Goal: Task Accomplishment & Management: Complete application form

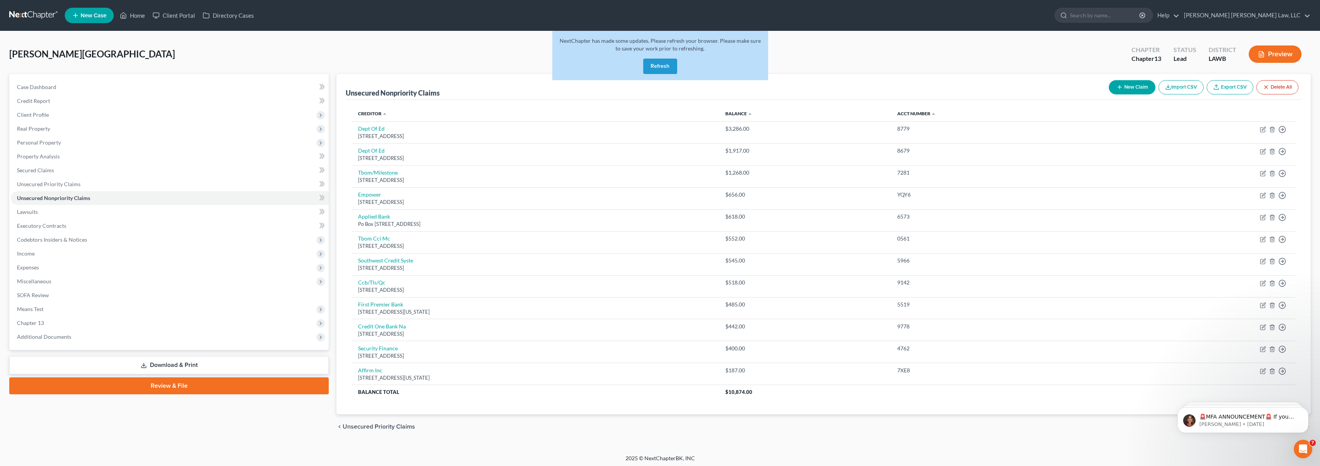
click at [667, 68] on button "Refresh" at bounding box center [660, 66] width 34 height 15
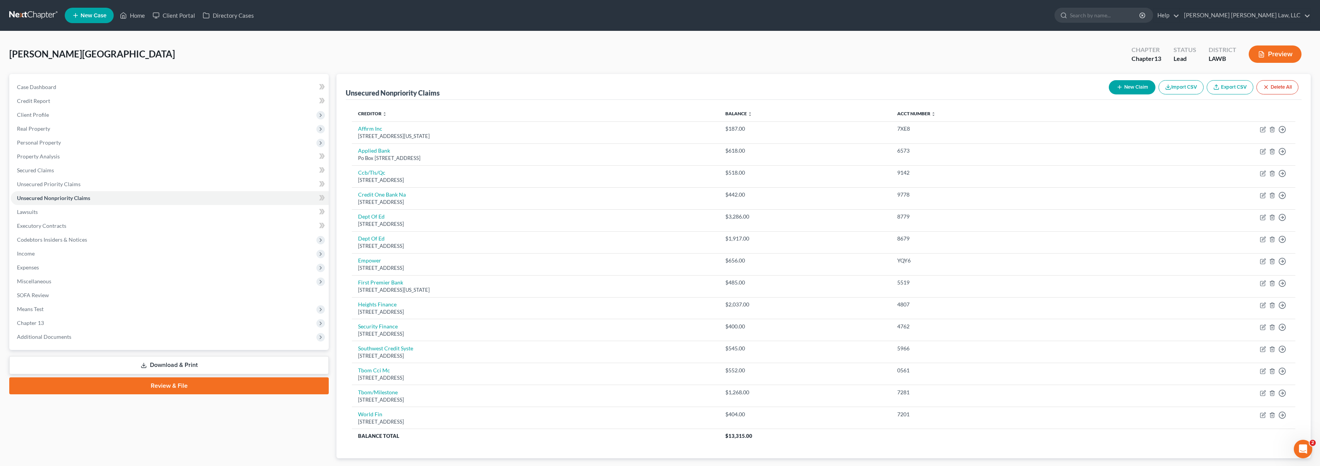
click at [98, 18] on span "New Case" at bounding box center [94, 16] width 26 height 6
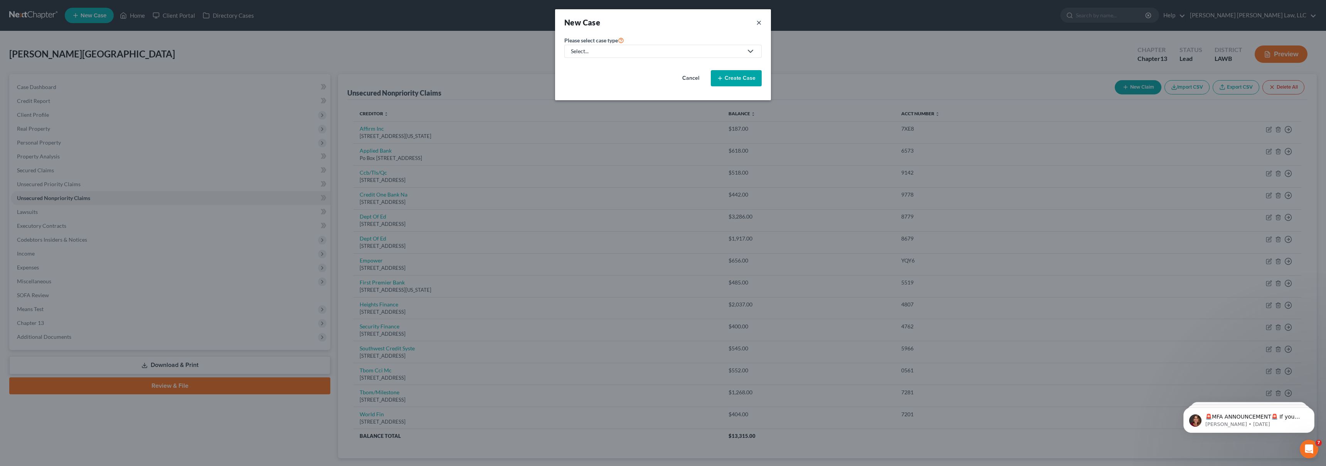
click at [758, 24] on button "×" at bounding box center [758, 22] width 5 height 11
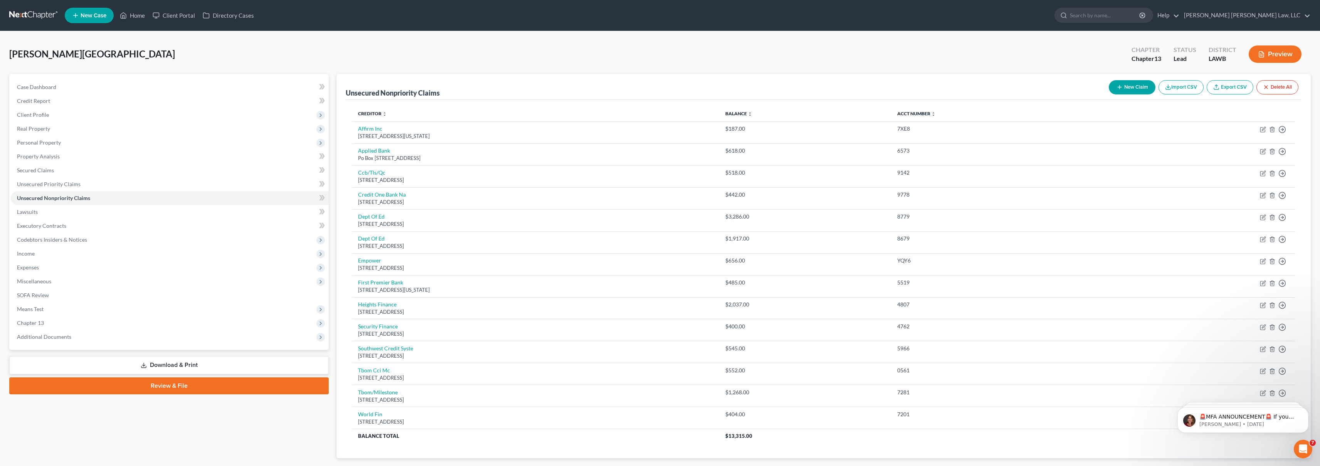
click at [37, 12] on link at bounding box center [33, 15] width 49 height 14
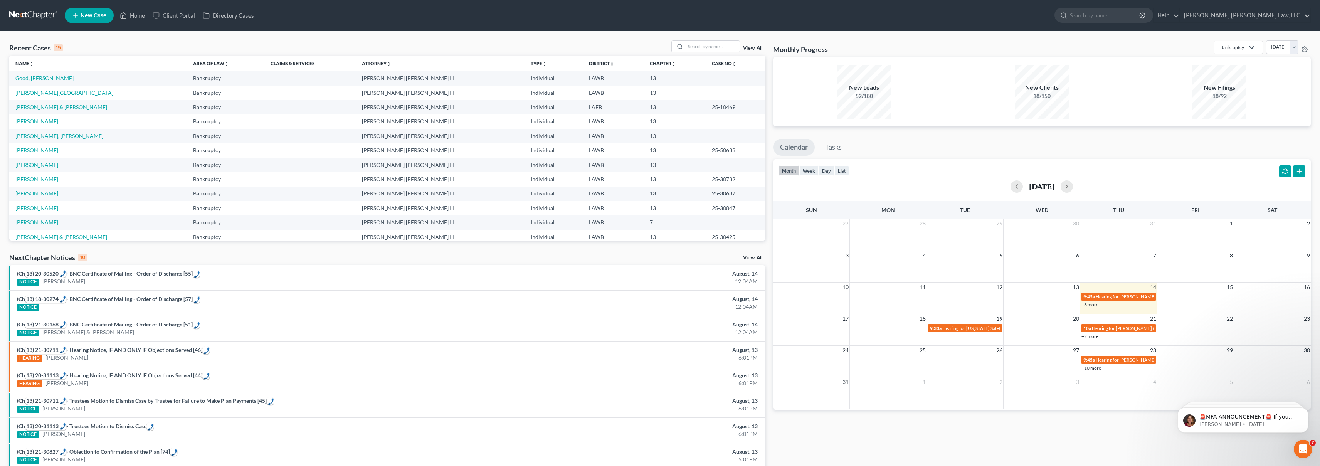
click at [94, 17] on span "New Case" at bounding box center [94, 16] width 26 height 6
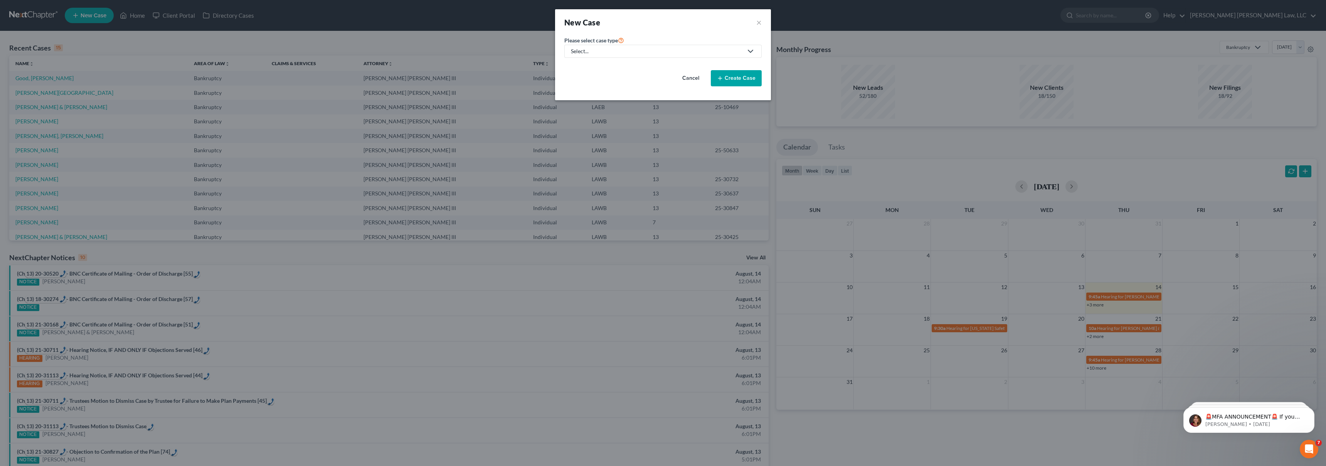
click at [655, 54] on div "Select..." at bounding box center [657, 51] width 172 height 8
click at [617, 69] on div "Bankruptcy" at bounding box center [605, 67] width 69 height 8
select select "36"
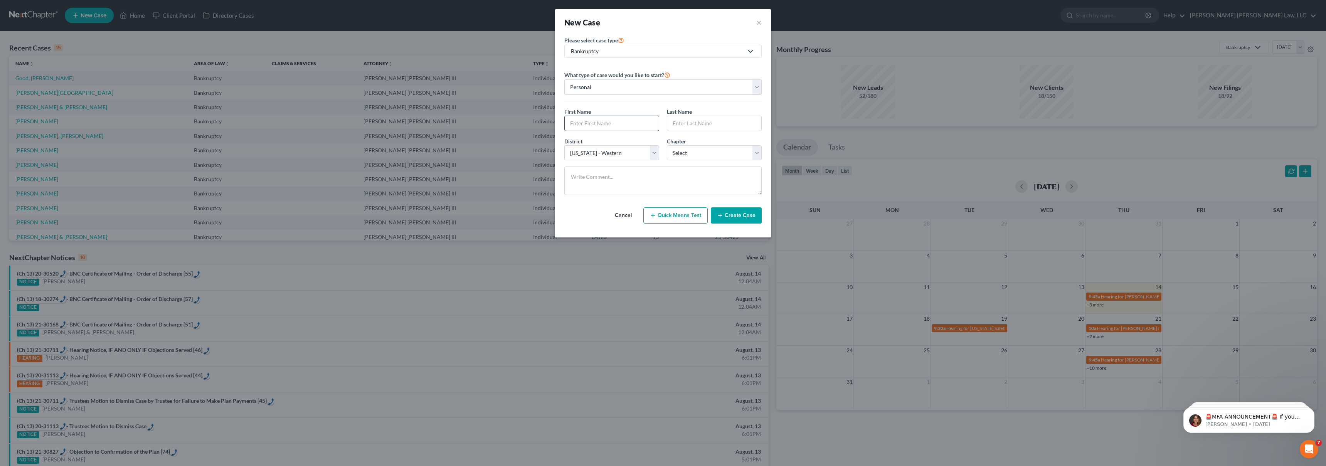
click at [597, 124] on input "text" at bounding box center [611, 123] width 94 height 15
type input "Wilkendrick"
type input "Toney"
select select "3"
click at [754, 217] on button "Create Case" at bounding box center [736, 215] width 51 height 16
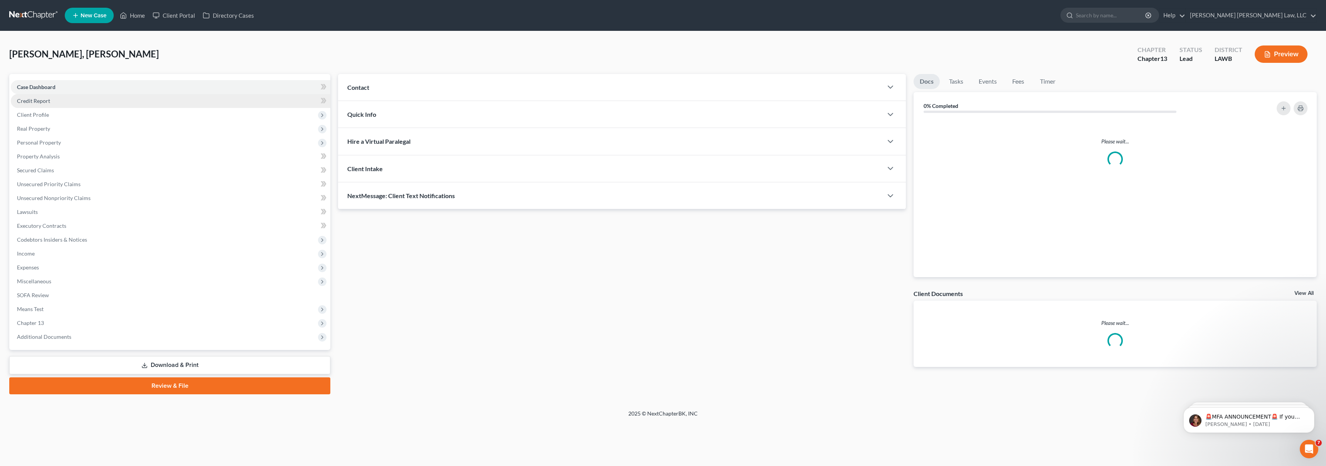
click at [45, 101] on span "Credit Report" at bounding box center [33, 100] width 33 height 7
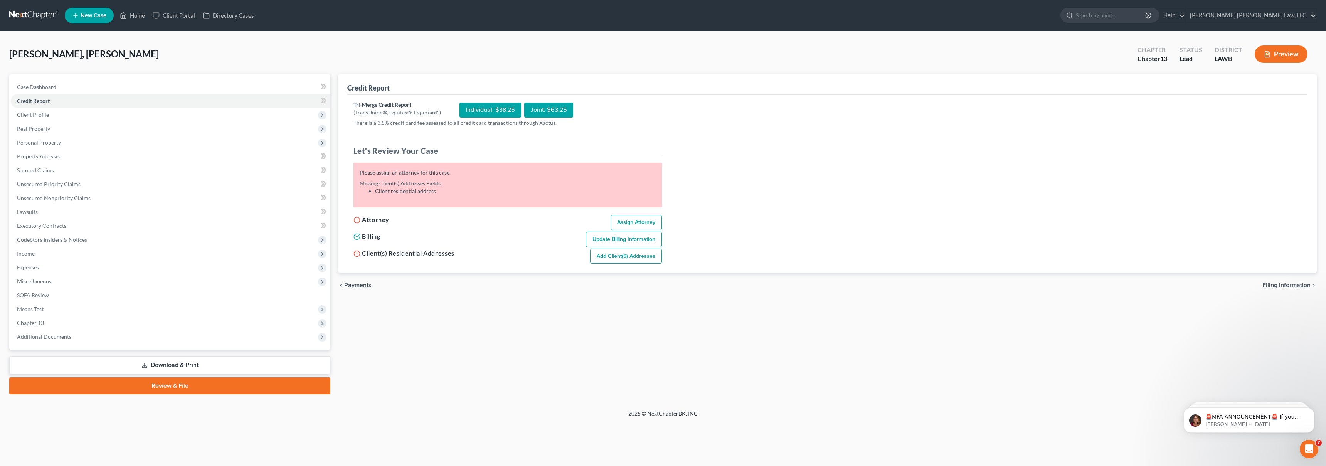
click at [626, 225] on link "Assign Attorney" at bounding box center [635, 222] width 51 height 15
select select "1"
select select "0"
select select "3"
select select "36"
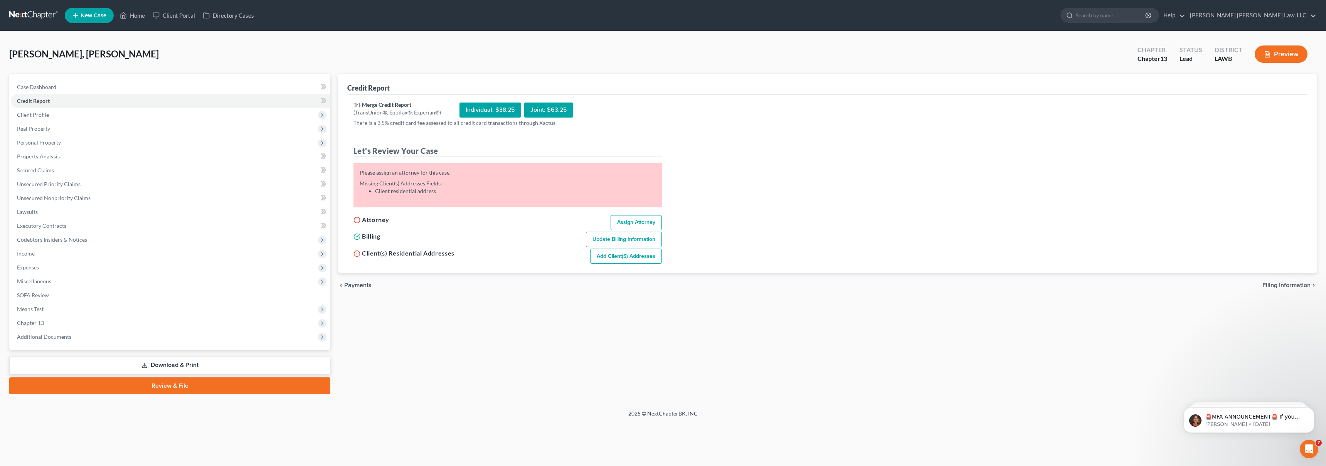
select select "19"
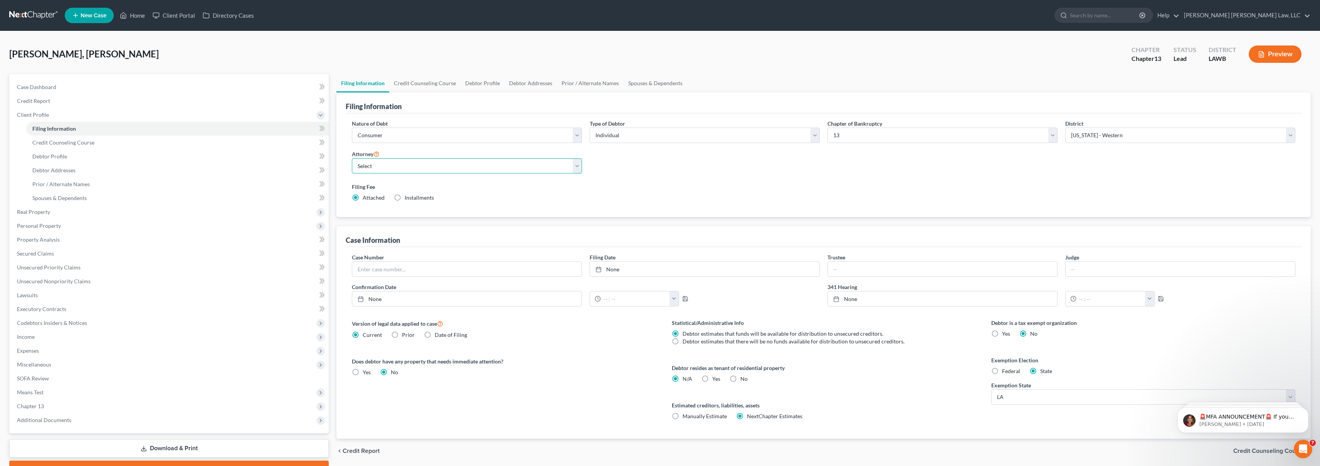
click at [472, 167] on select "Select E. Orum Young III - LAWB E. Orum Young III - LAMB E. Orum Young III - LA…" at bounding box center [467, 165] width 230 height 15
select select "0"
click at [175, 101] on link "Credit Report" at bounding box center [170, 101] width 318 height 14
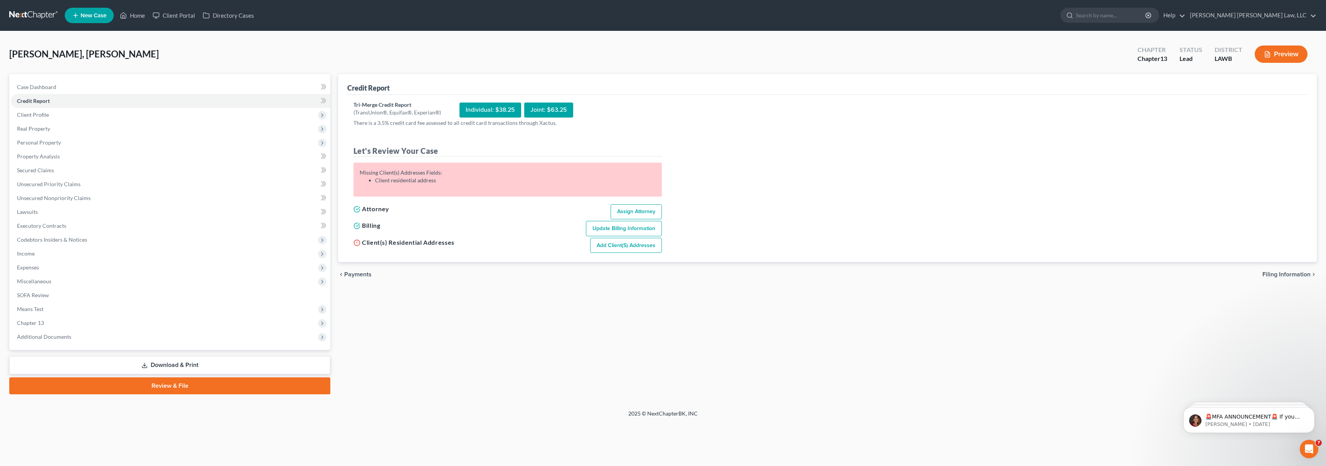
click at [612, 240] on link "Add Client(s) Addresses" at bounding box center [626, 245] width 72 height 15
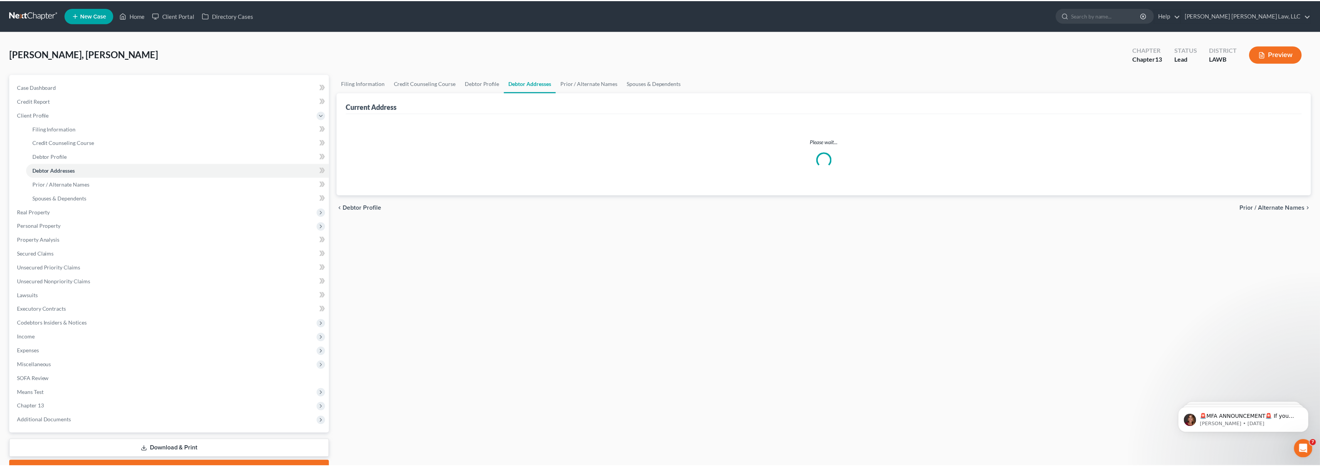
select select "0"
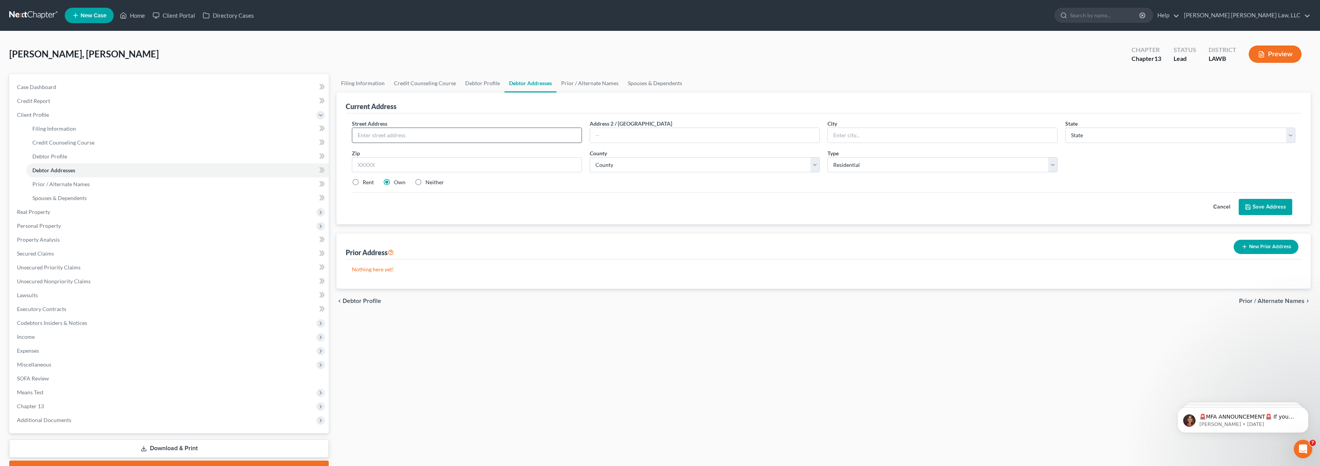
click at [411, 138] on input "text" at bounding box center [466, 135] width 229 height 15
type input "105"
click at [845, 133] on input "text" at bounding box center [942, 135] width 229 height 15
type input "Monroe"
select select "19"
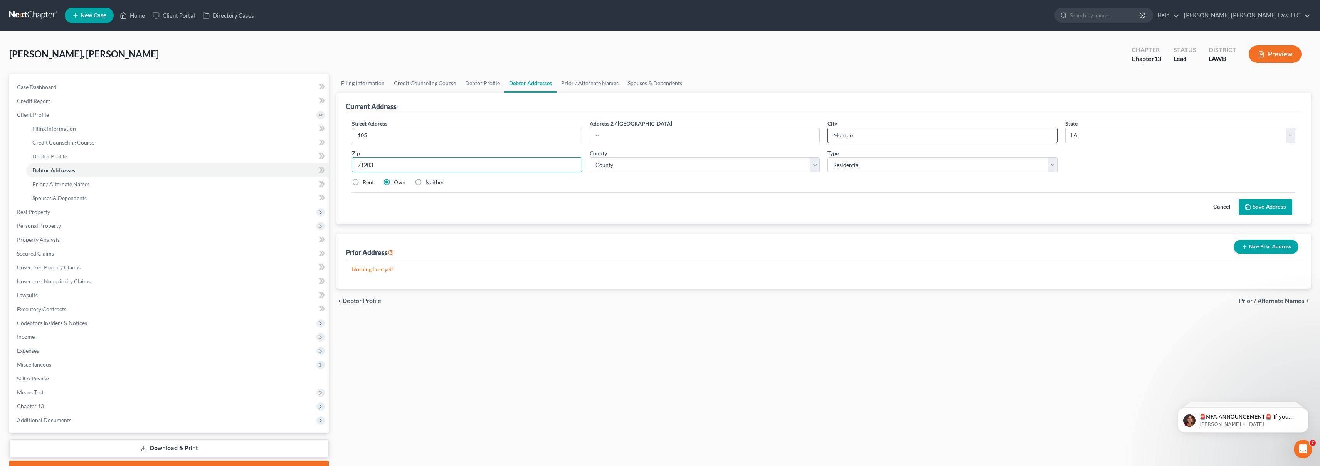
type input "71203"
select select "36"
click at [542, 140] on input "105" at bounding box center [466, 135] width 229 height 15
click at [536, 137] on input "105" at bounding box center [466, 135] width 229 height 15
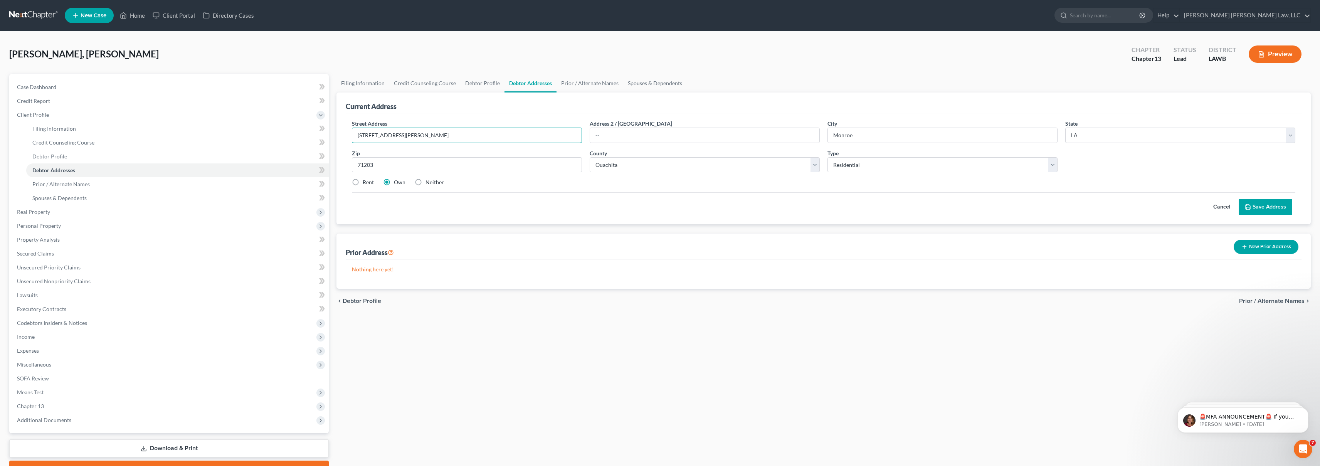
type input "105 Chatman Street Apartment #1"
click at [363, 183] on label "Rent" at bounding box center [368, 182] width 11 height 8
click at [366, 183] on input "Rent" at bounding box center [368, 180] width 5 height 5
radio input "true"
click at [453, 134] on input "105 Chatman Street Apartment #1" at bounding box center [466, 135] width 229 height 15
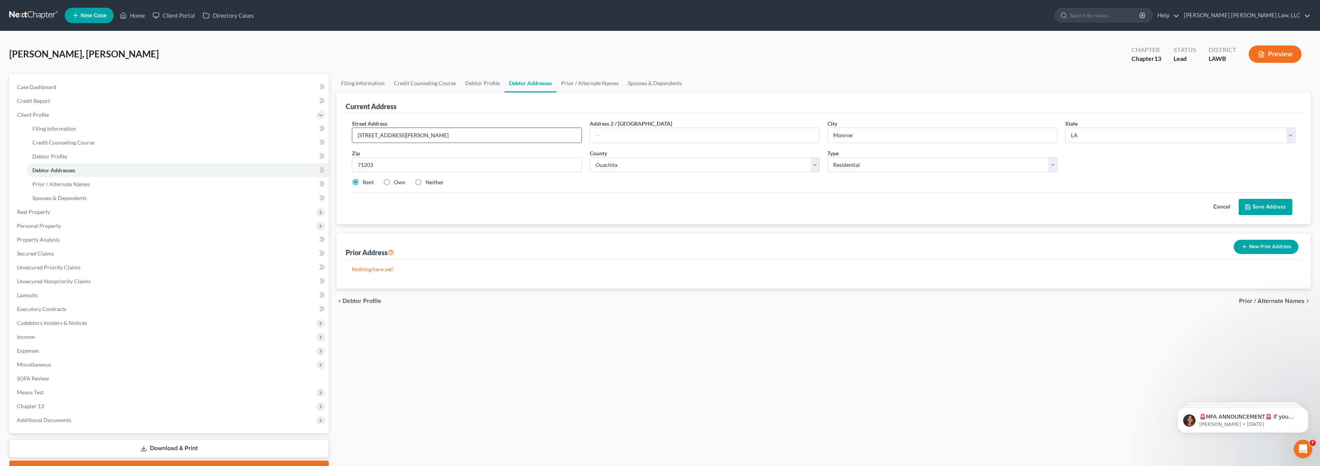
click at [454, 135] on input "105 Chatman Street Apartment #1" at bounding box center [466, 135] width 229 height 15
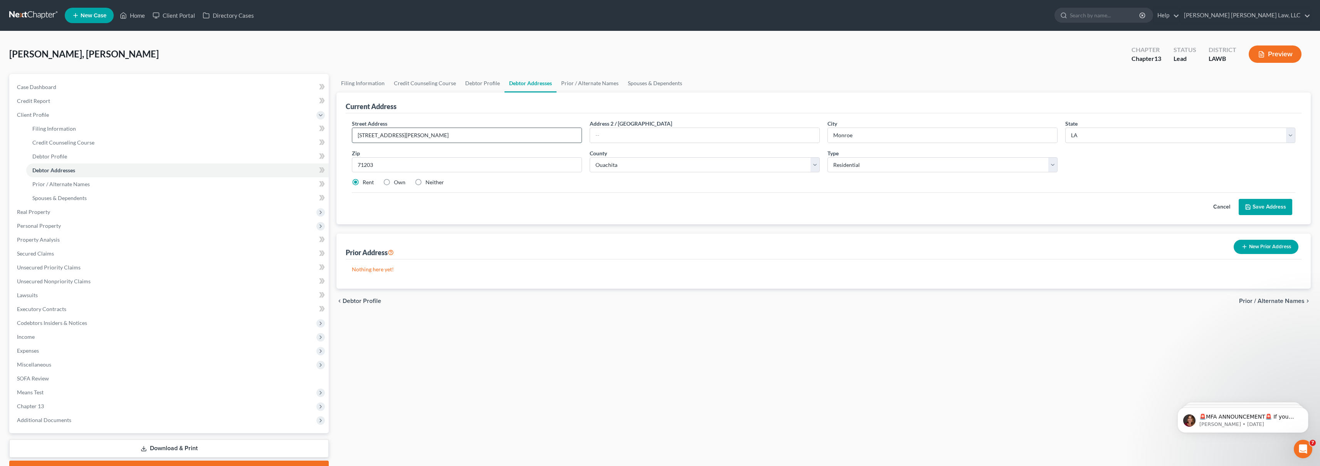
click at [454, 135] on input "105 Chatman Street Apartment #1" at bounding box center [466, 135] width 229 height 15
click at [453, 137] on input "105 Chatman Street Apartment #1" at bounding box center [466, 135] width 229 height 15
click at [458, 135] on input "105 Chatman Street Apartment #1" at bounding box center [466, 135] width 229 height 15
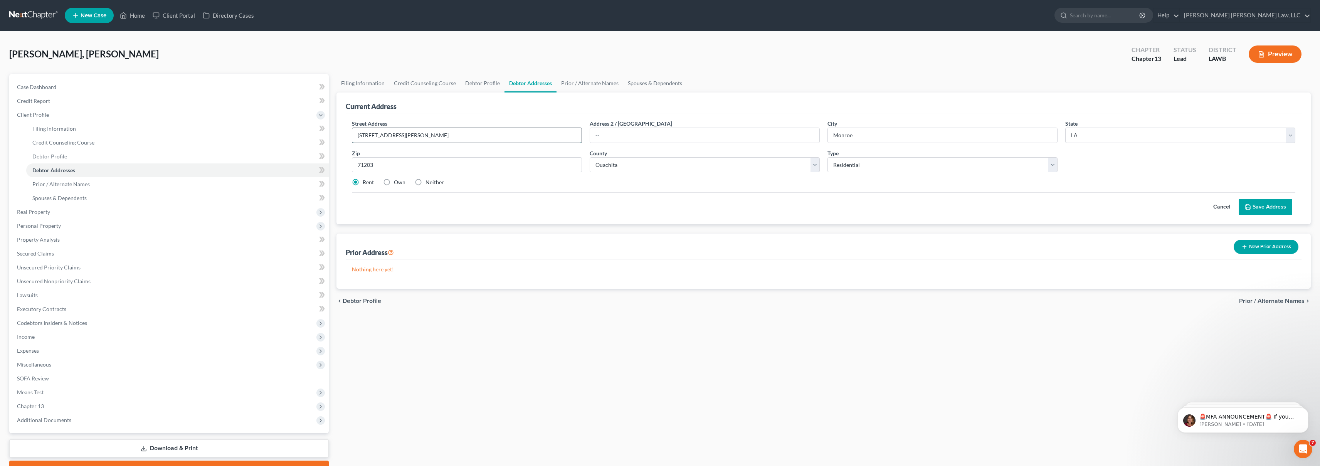
click at [458, 135] on input "105 Chatman Street Apartment #1" at bounding box center [466, 135] width 229 height 15
click at [450, 137] on input "105 Chatman Street Apartment #1" at bounding box center [466, 135] width 229 height 15
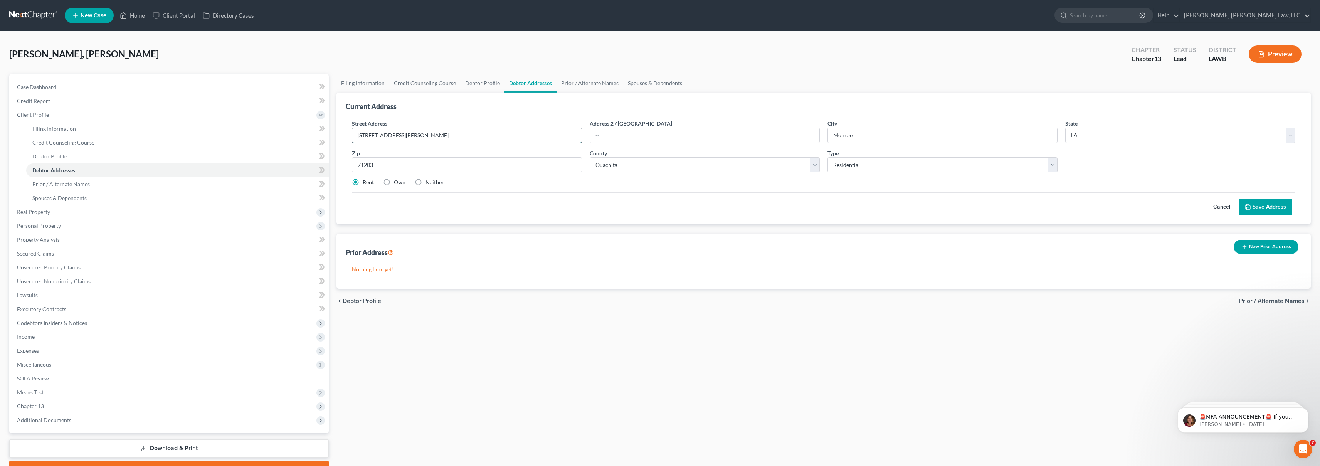
click at [450, 137] on input "105 Chatman Street Apartment #1" at bounding box center [466, 135] width 229 height 15
click at [450, 136] on input "105 Chatman Street Apartment #1" at bounding box center [466, 135] width 229 height 15
click at [460, 134] on input "105 Chatman Street Apartment #1" at bounding box center [466, 135] width 229 height 15
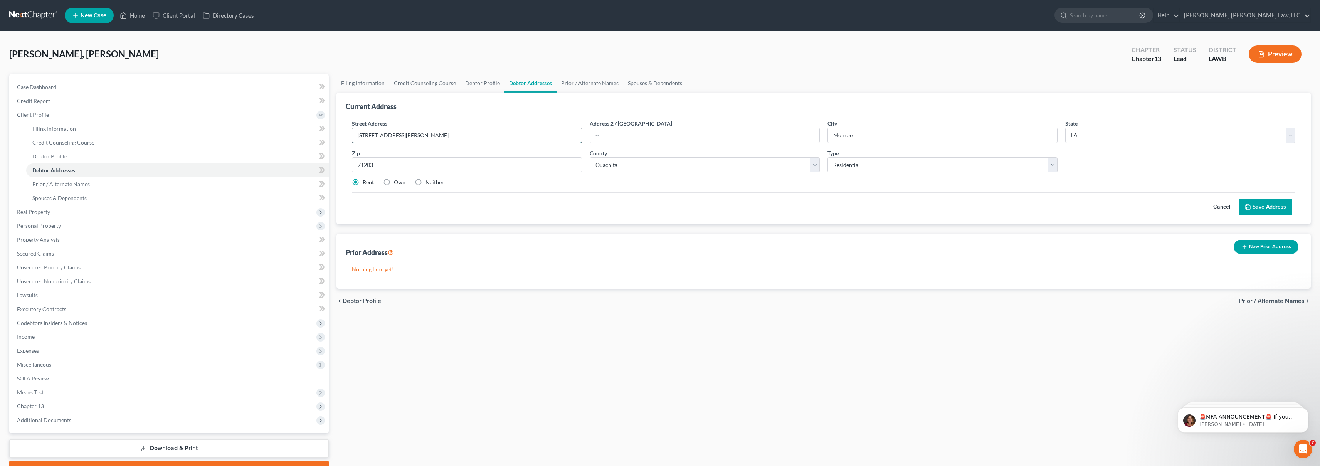
click at [462, 135] on input "105 Chatman Street Apartment #1" at bounding box center [466, 135] width 229 height 15
click at [459, 134] on input "105 Chatman Street Apartment #1" at bounding box center [466, 135] width 229 height 15
click at [1266, 201] on button "Save Address" at bounding box center [1265, 207] width 54 height 16
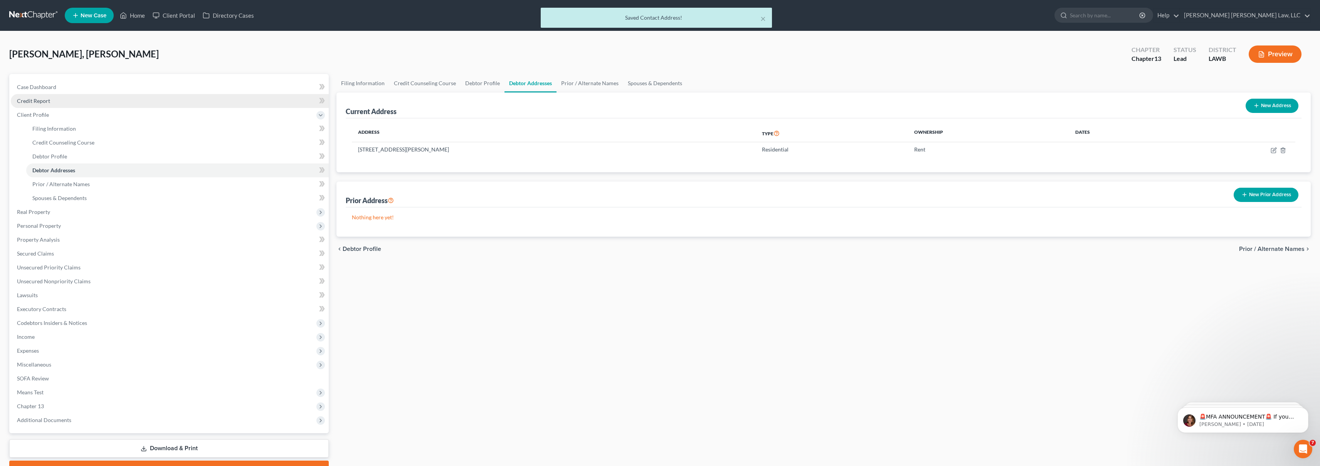
click at [94, 99] on link "Credit Report" at bounding box center [170, 101] width 318 height 14
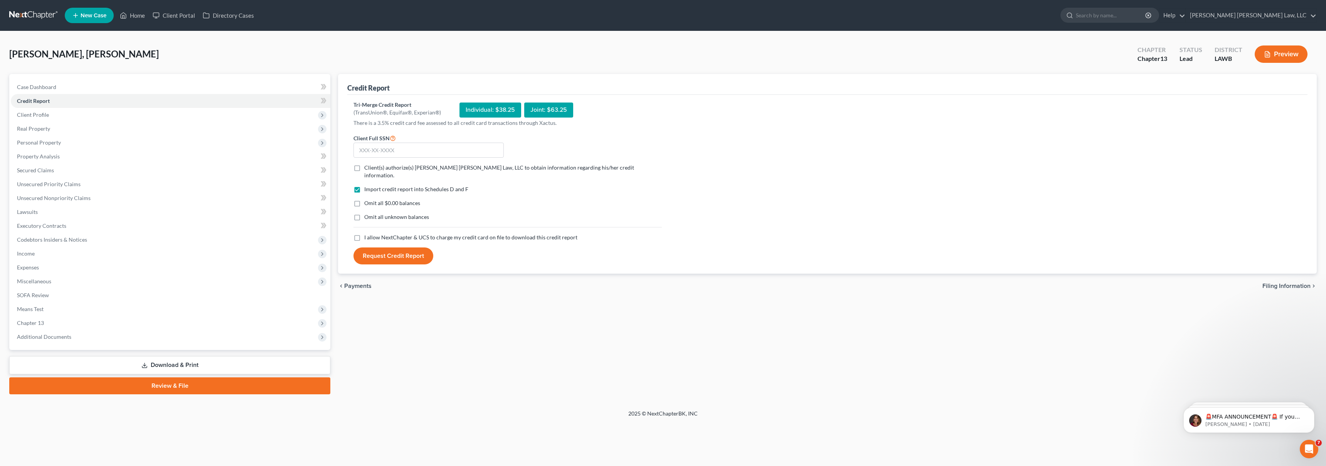
click at [364, 234] on label "I allow NextChapter & UCS to charge my credit card on file to download this cre…" at bounding box center [470, 238] width 213 height 8
click at [367, 234] on input "I allow NextChapter & UCS to charge my credit card on file to download this cre…" at bounding box center [369, 236] width 5 height 5
checkbox input "true"
click at [364, 213] on label "Omit all unknown balances" at bounding box center [396, 217] width 65 height 8
click at [367, 213] on input "Omit all unknown balances" at bounding box center [369, 215] width 5 height 5
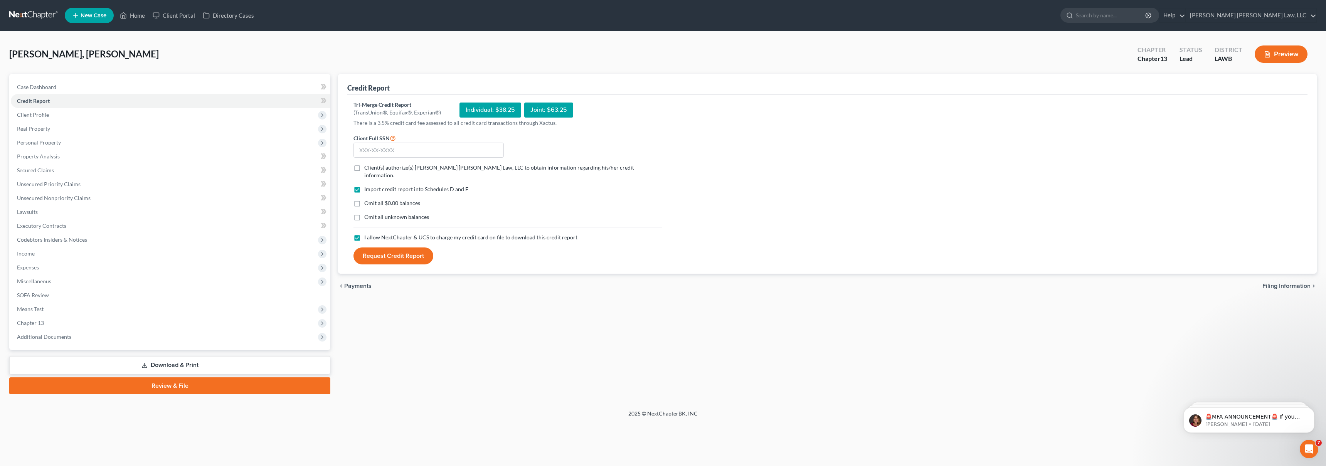
checkbox input "true"
click at [364, 199] on label "Omit all $0.00 balances" at bounding box center [392, 203] width 56 height 8
click at [367, 199] on input "Omit all $0.00 balances" at bounding box center [369, 201] width 5 height 5
checkbox input "true"
click at [364, 168] on label "Client(s) authorize(s) E. Orum Young Law, LLC to obtain information regarding h…" at bounding box center [512, 171] width 297 height 15
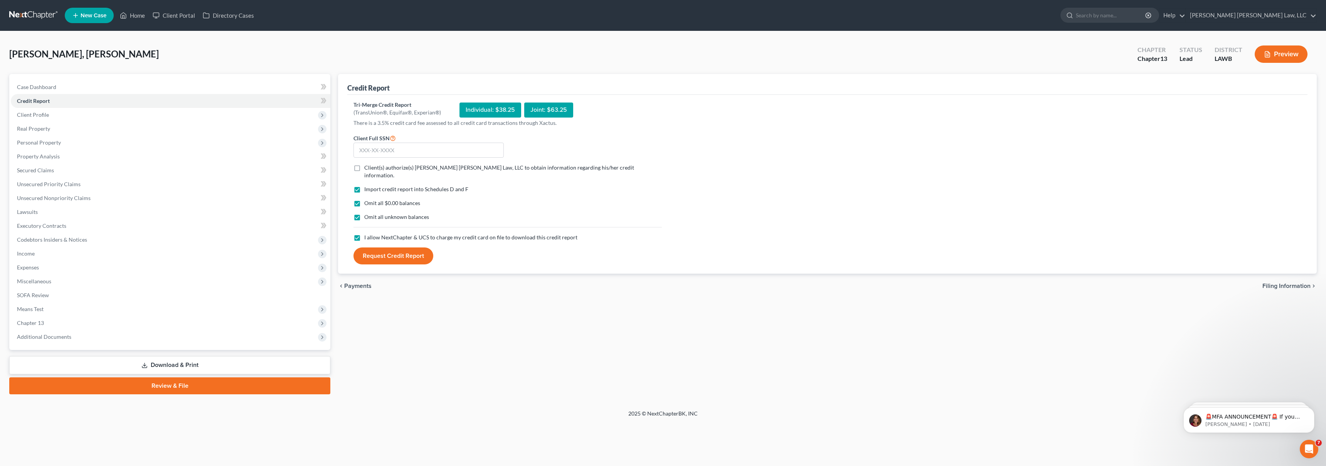
click at [367, 168] on input "Client(s) authorize(s) E. Orum Young Law, LLC to obtain information regarding h…" at bounding box center [369, 166] width 5 height 5
checkbox input "true"
click at [374, 156] on input "text" at bounding box center [428, 150] width 150 height 15
type input "439-97-9936"
click at [353, 247] on button "Request Credit Report" at bounding box center [393, 255] width 80 height 17
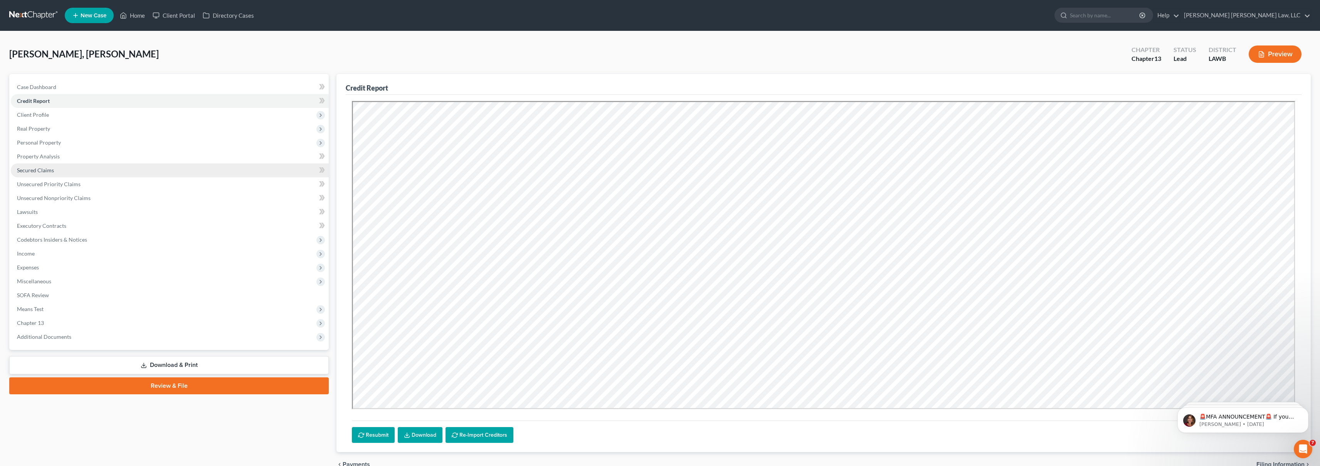
click at [135, 169] on link "Secured Claims" at bounding box center [170, 170] width 318 height 14
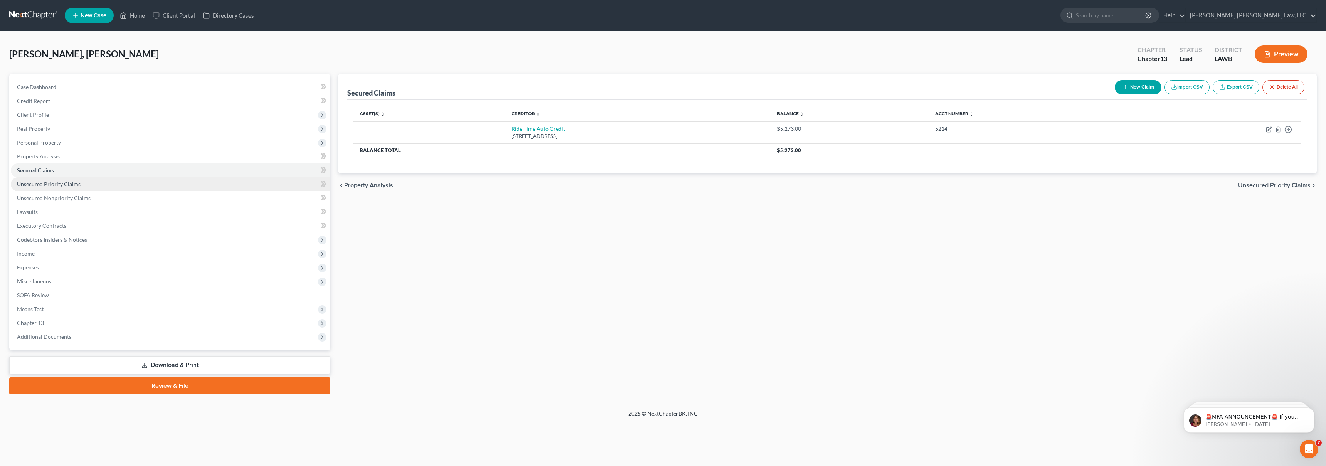
click at [152, 182] on link "Unsecured Priority Claims" at bounding box center [170, 184] width 319 height 14
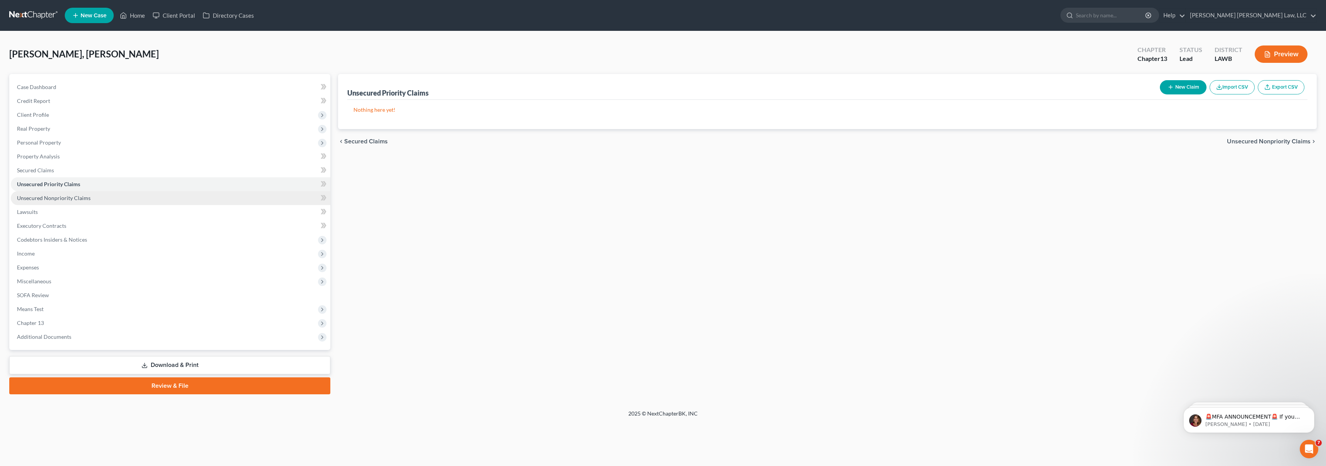
click at [146, 195] on link "Unsecured Nonpriority Claims" at bounding box center [170, 198] width 319 height 14
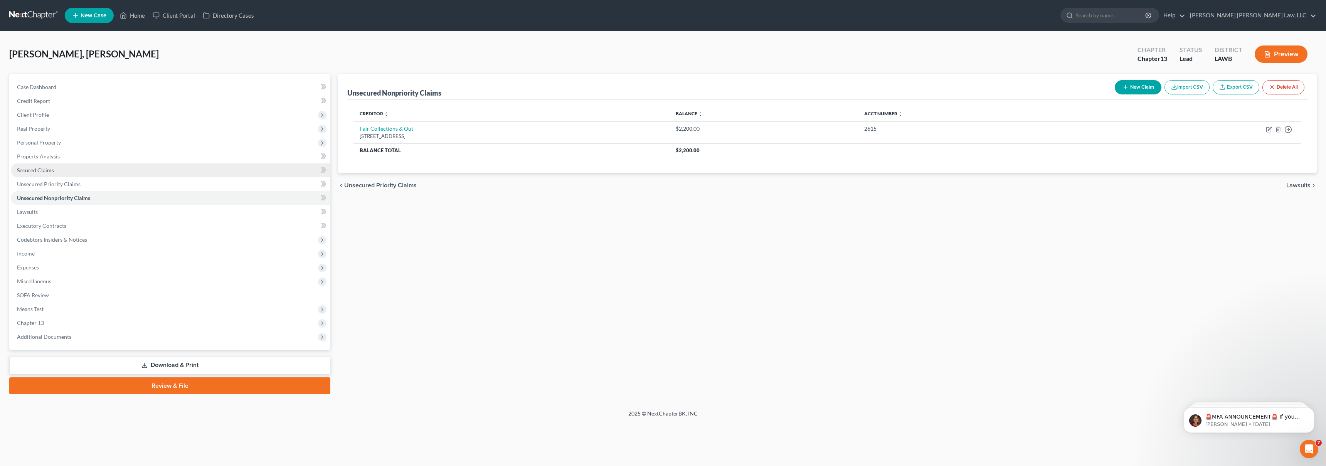
click at [129, 170] on link "Secured Claims" at bounding box center [170, 170] width 319 height 14
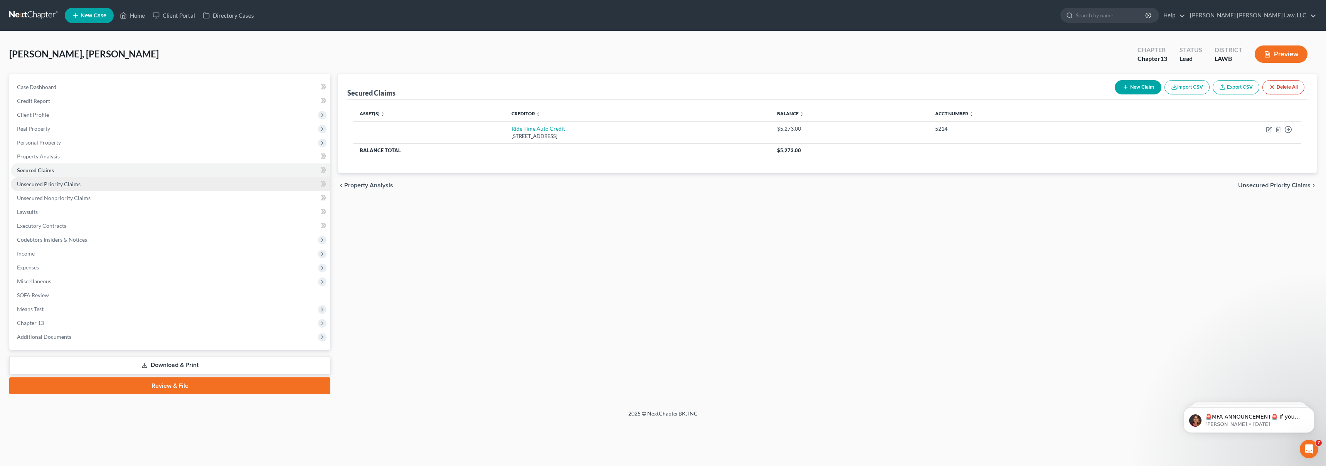
click at [176, 181] on link "Unsecured Priority Claims" at bounding box center [170, 184] width 319 height 14
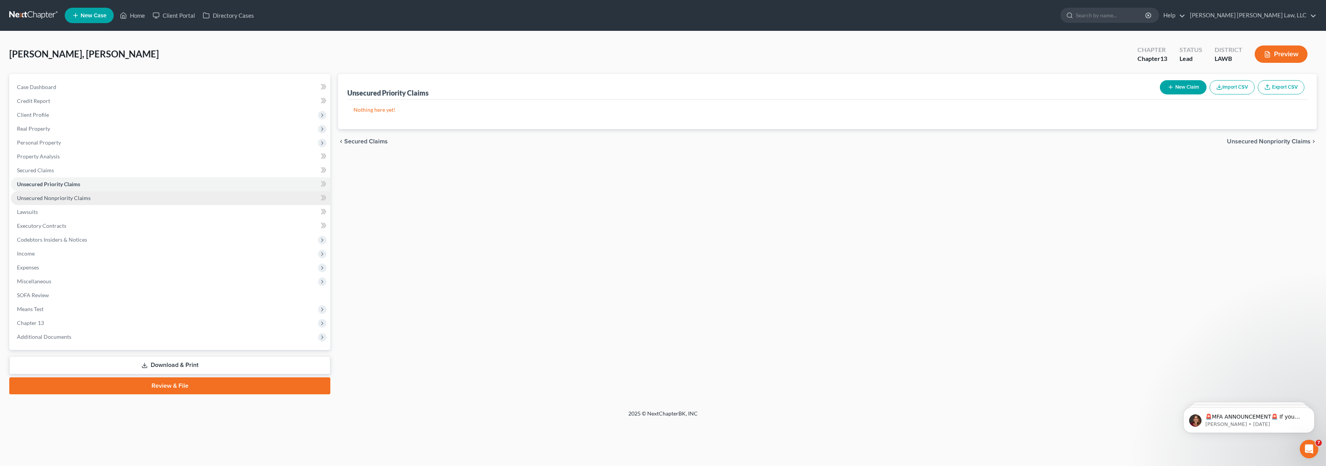
click at [173, 195] on link "Unsecured Nonpriority Claims" at bounding box center [170, 198] width 319 height 14
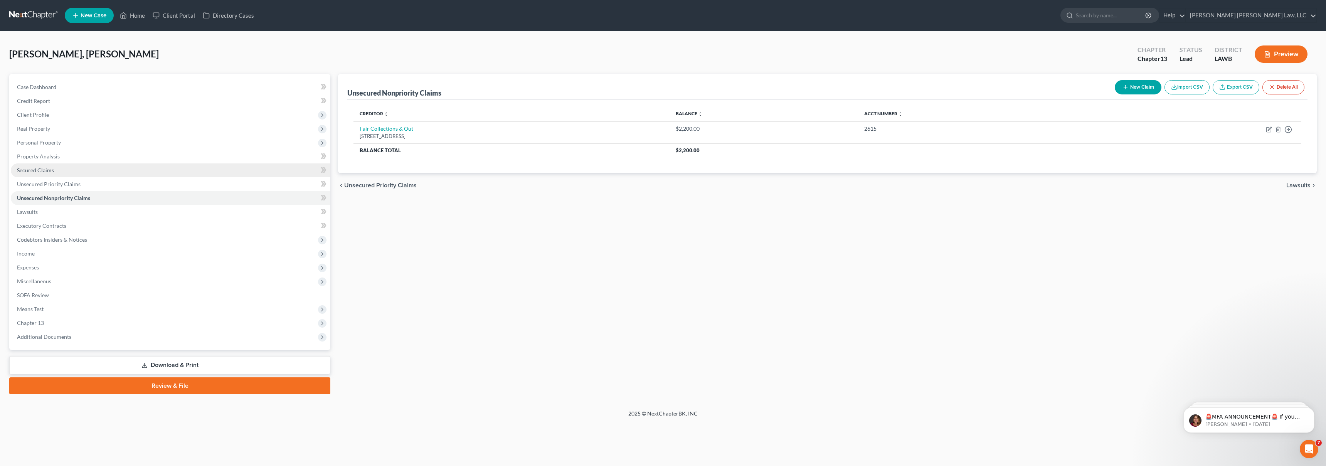
click at [178, 171] on link "Secured Claims" at bounding box center [170, 170] width 319 height 14
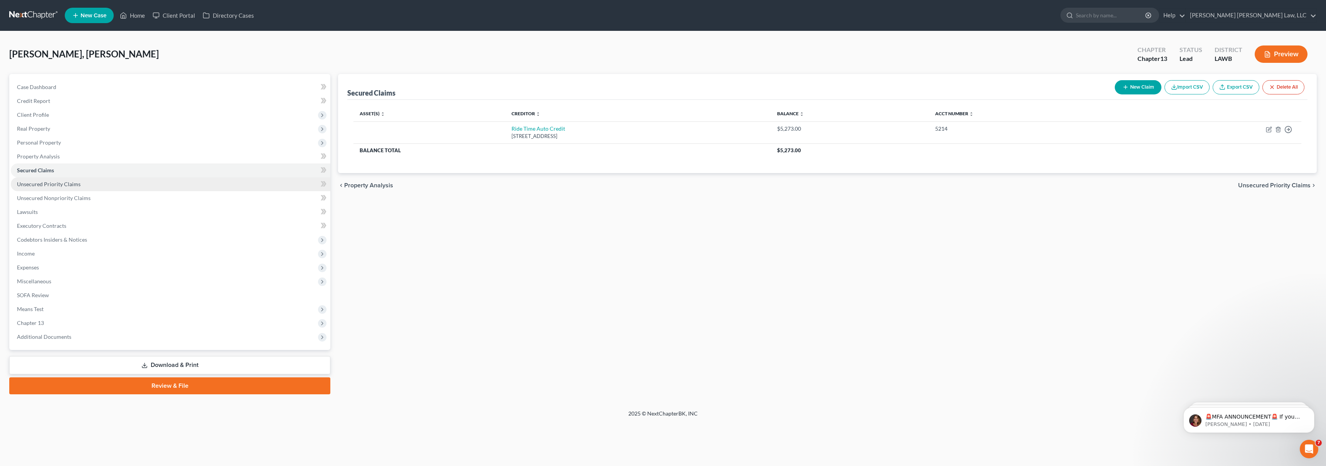
click at [173, 185] on link "Unsecured Priority Claims" at bounding box center [170, 184] width 319 height 14
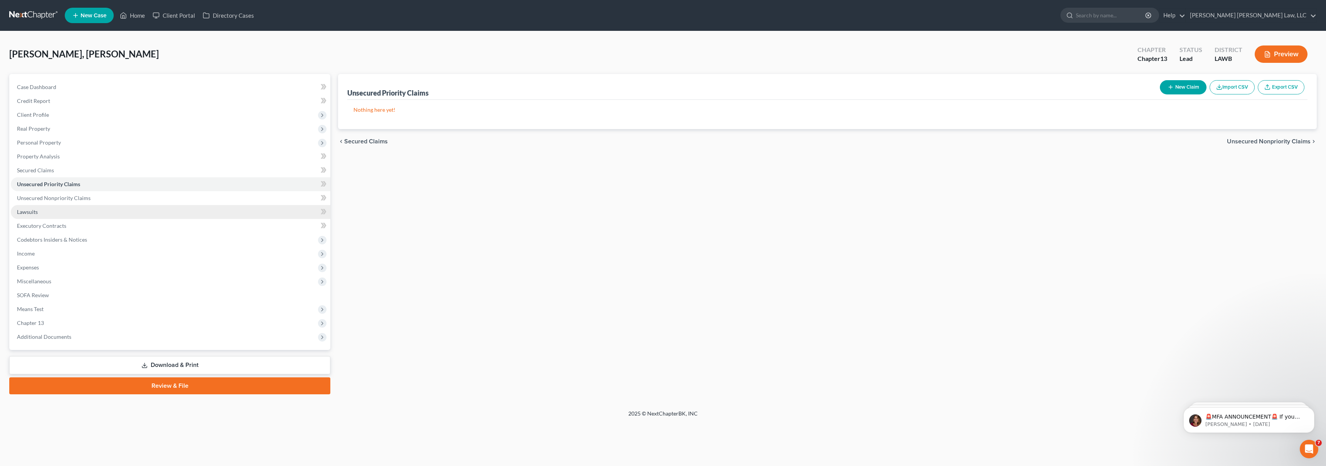
click at [169, 207] on link "Lawsuits" at bounding box center [170, 212] width 319 height 14
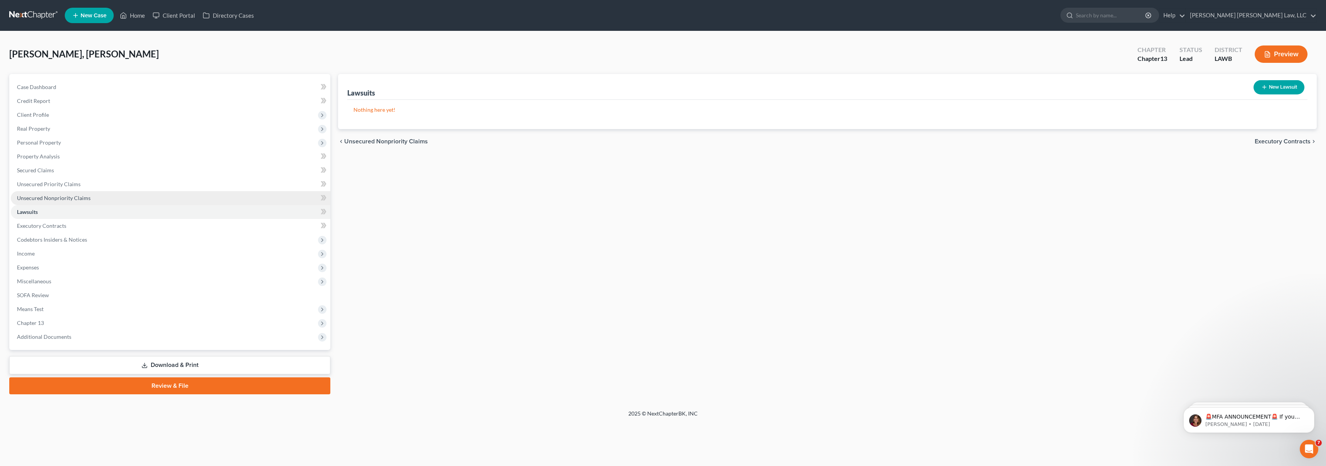
click at [100, 198] on link "Unsecured Nonpriority Claims" at bounding box center [170, 198] width 319 height 14
